Goal: Task Accomplishment & Management: Complete application form

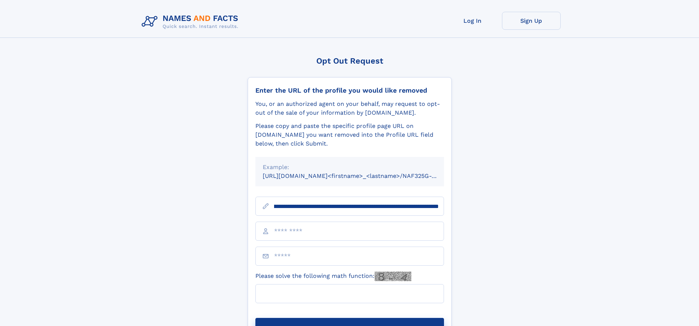
scroll to position [0, 84]
type input "**********"
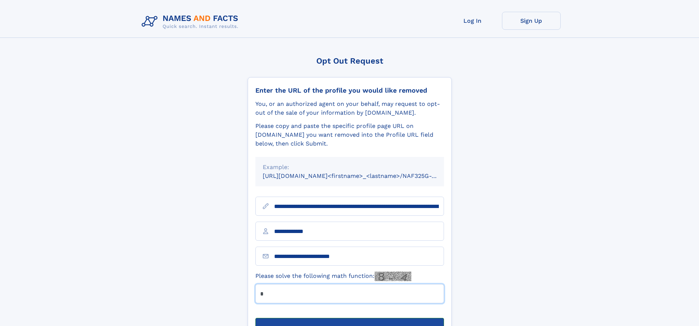
type input "*"
click at [350, 318] on button "Submit Opt Out Request" at bounding box center [350, 329] width 189 height 23
